Goal: Find specific page/section: Find specific page/section

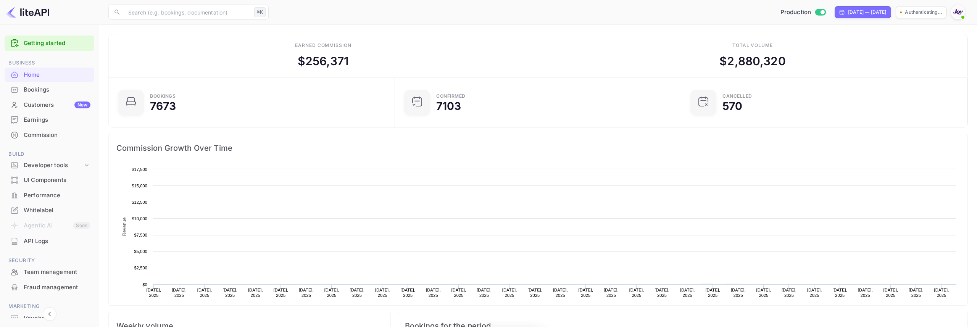
scroll to position [0, 0]
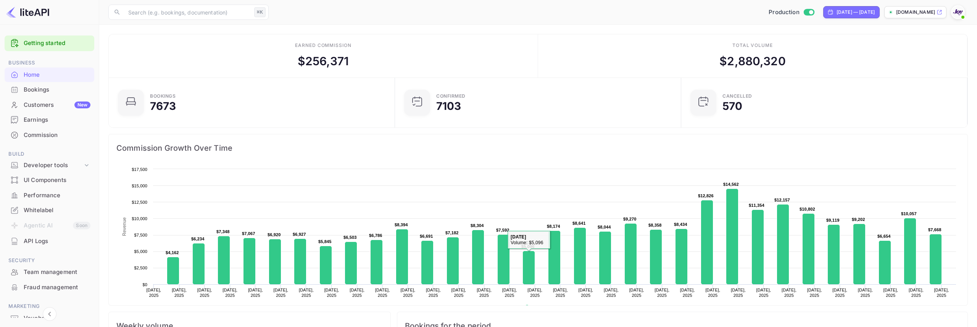
click at [518, 21] on div "​ ⌘K ​ Production Jul 26, 2025 — Aug 25, 2025 stays.withjoy.com" at bounding box center [538, 12] width 878 height 24
